Goal: Task Accomplishment & Management: Use online tool/utility

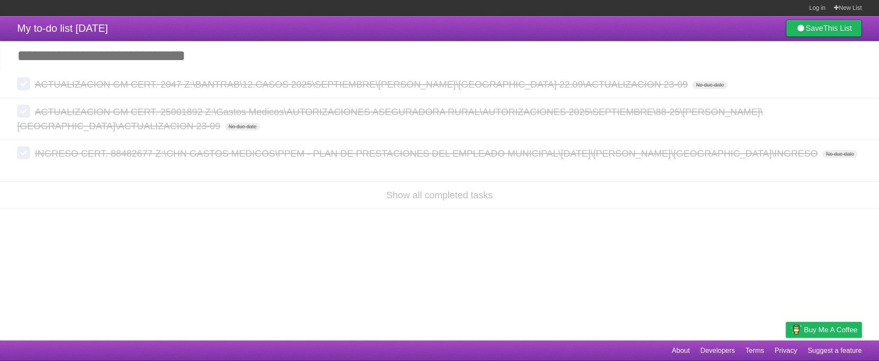
click at [30, 209] on li "Show all completed tasks" at bounding box center [439, 195] width 879 height 28
